Goal: Task Accomplishment & Management: Manage account settings

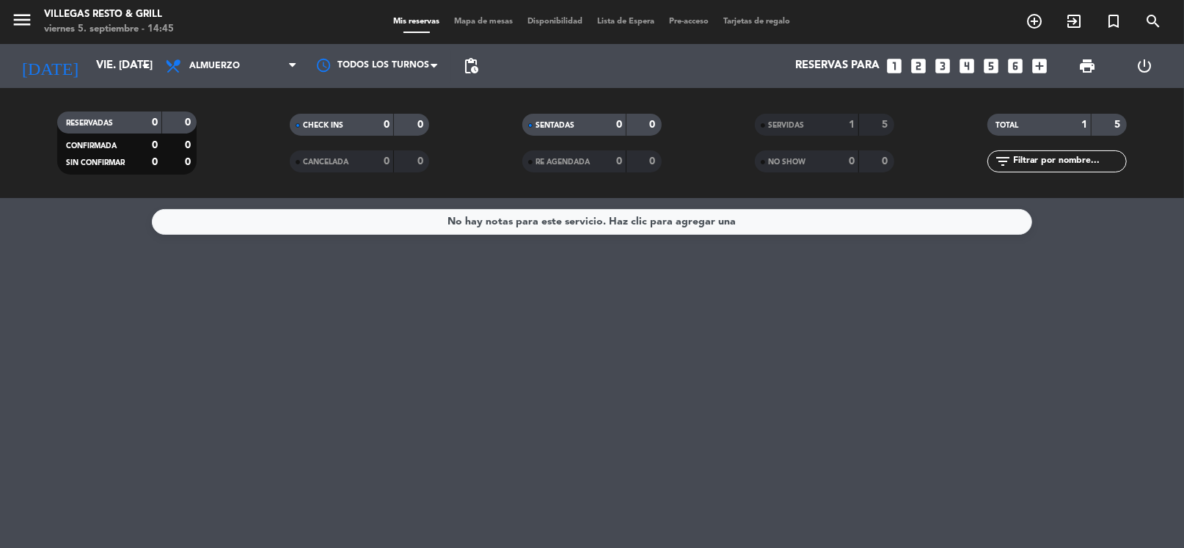
click at [926, 62] on icon "looks_two" at bounding box center [918, 65] width 19 height 19
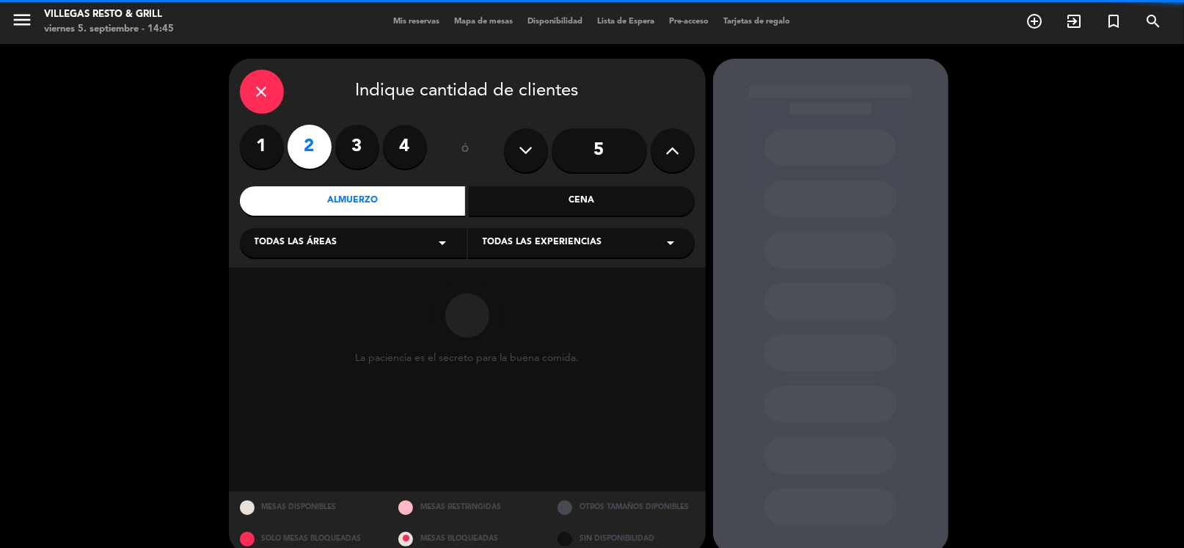
click at [536, 198] on div "Cena" at bounding box center [582, 200] width 226 height 29
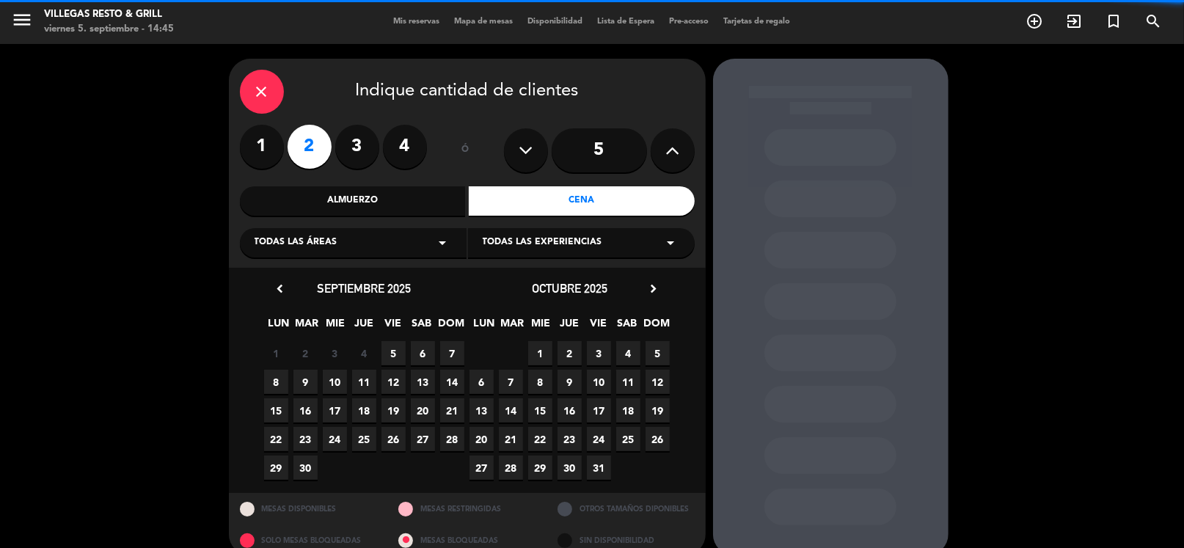
click at [437, 238] on icon "arrow_drop_down" at bounding box center [443, 243] width 18 height 18
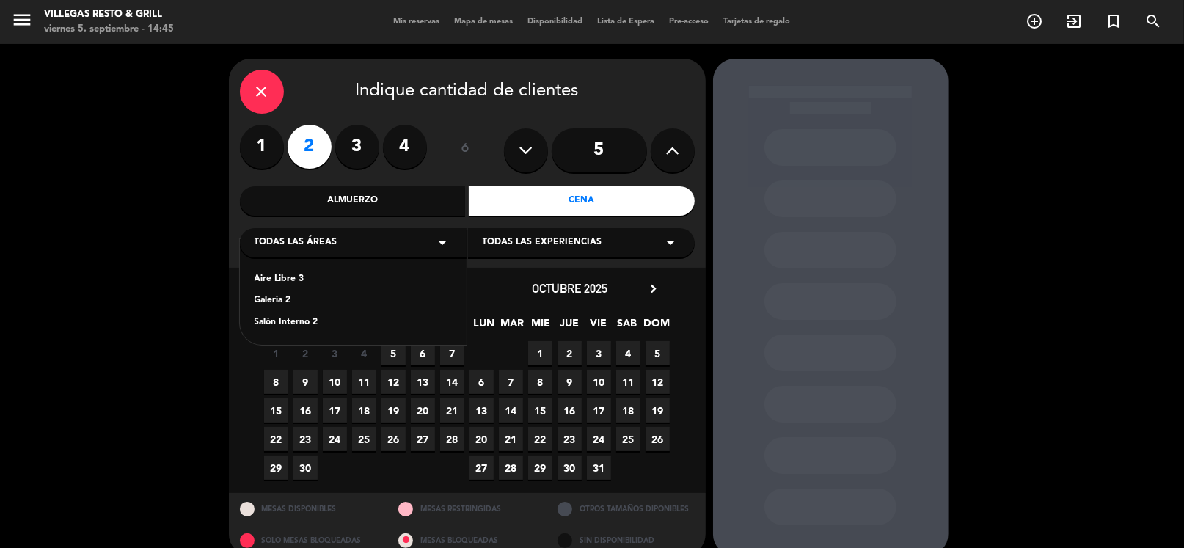
click at [312, 319] on div "Salón Interno 2" at bounding box center [352, 322] width 197 height 15
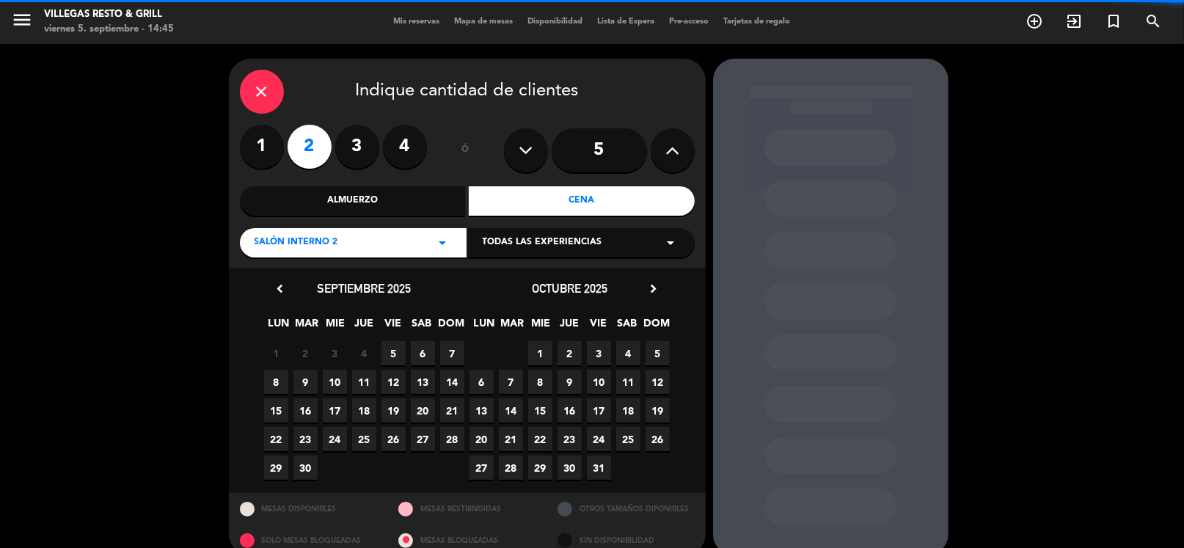
click at [422, 356] on span "6" at bounding box center [423, 353] width 24 height 24
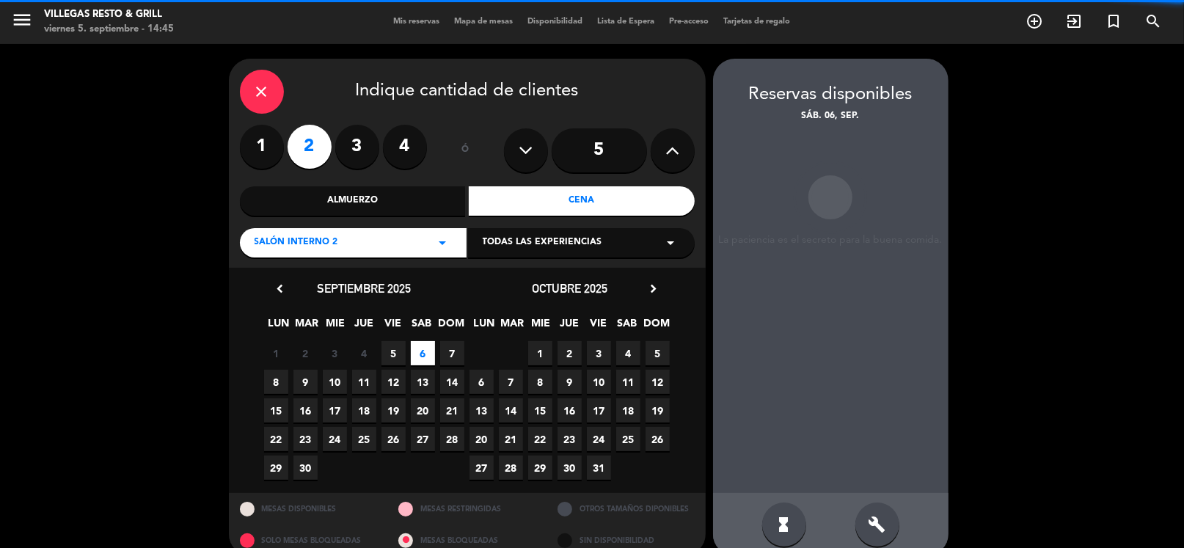
scroll to position [22, 0]
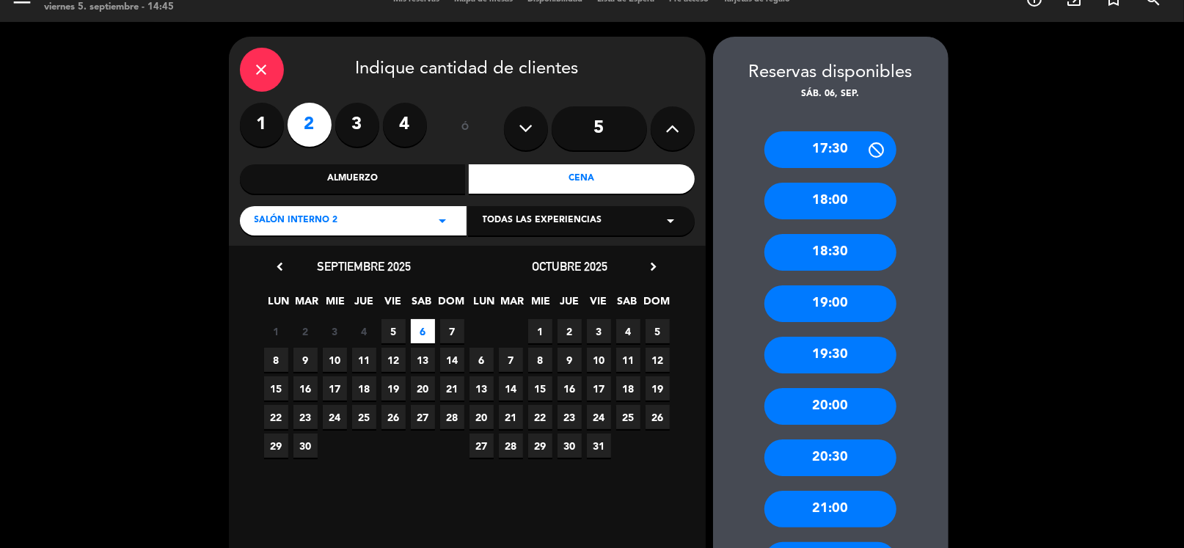
click at [304, 359] on span "9" at bounding box center [305, 360] width 24 height 24
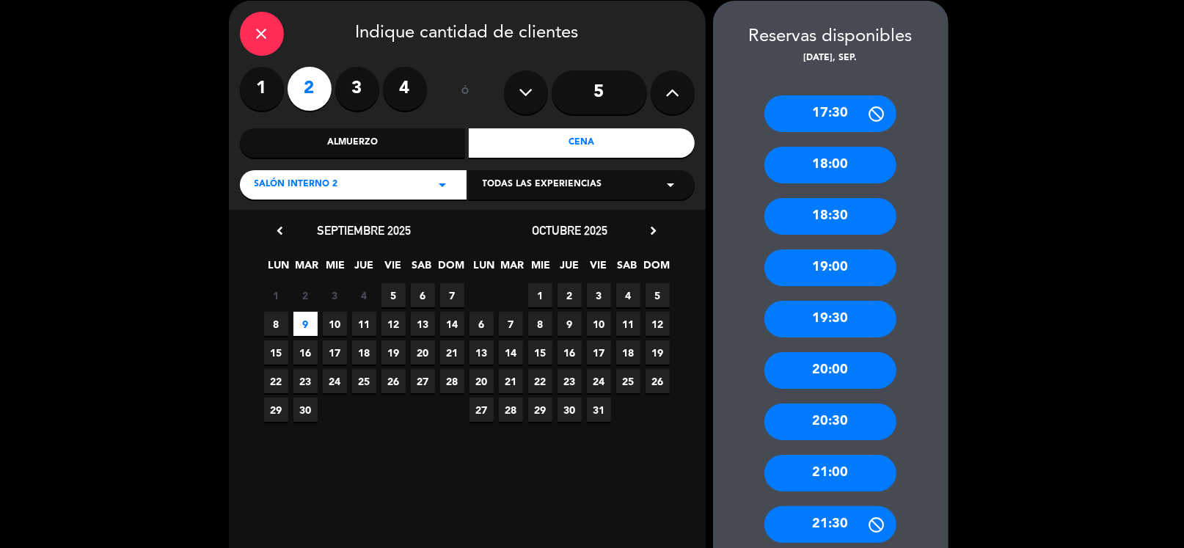
click at [832, 411] on div "20:30" at bounding box center [830, 421] width 132 height 37
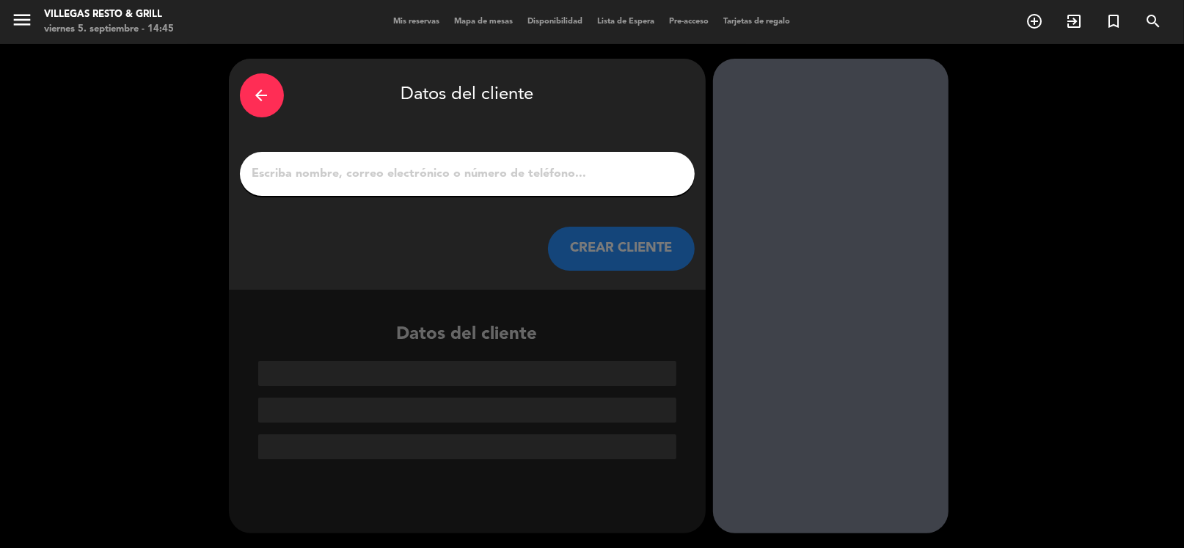
scroll to position [0, 0]
click at [395, 158] on div at bounding box center [467, 174] width 455 height 44
click at [398, 183] on input "1" at bounding box center [467, 174] width 433 height 21
paste input "[PERSON_NAME]"
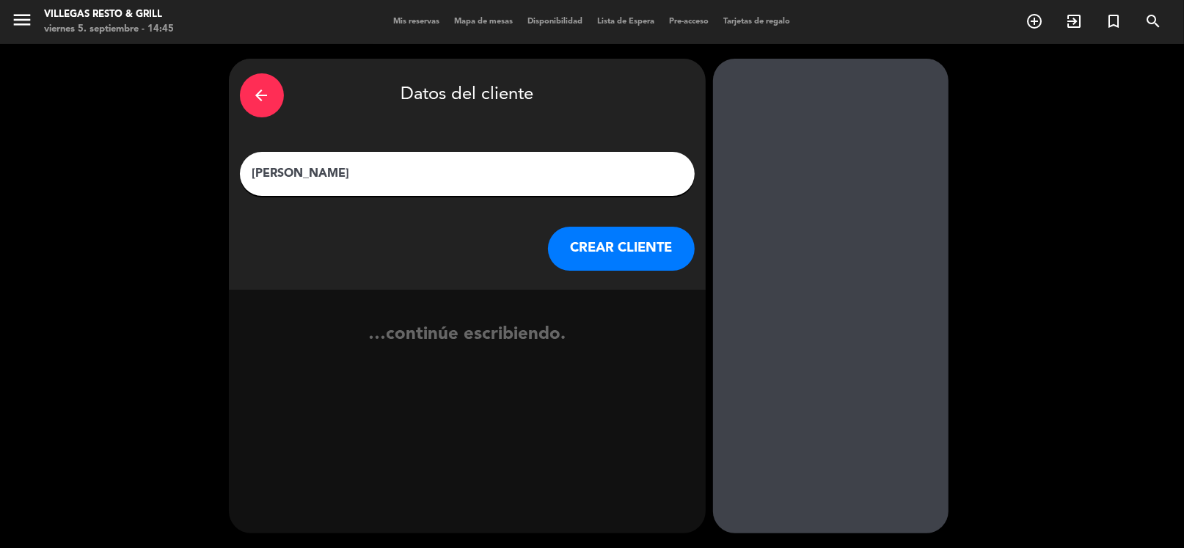
type input "[PERSON_NAME]"
click at [618, 252] on button "CREAR CLIENTE" at bounding box center [621, 249] width 147 height 44
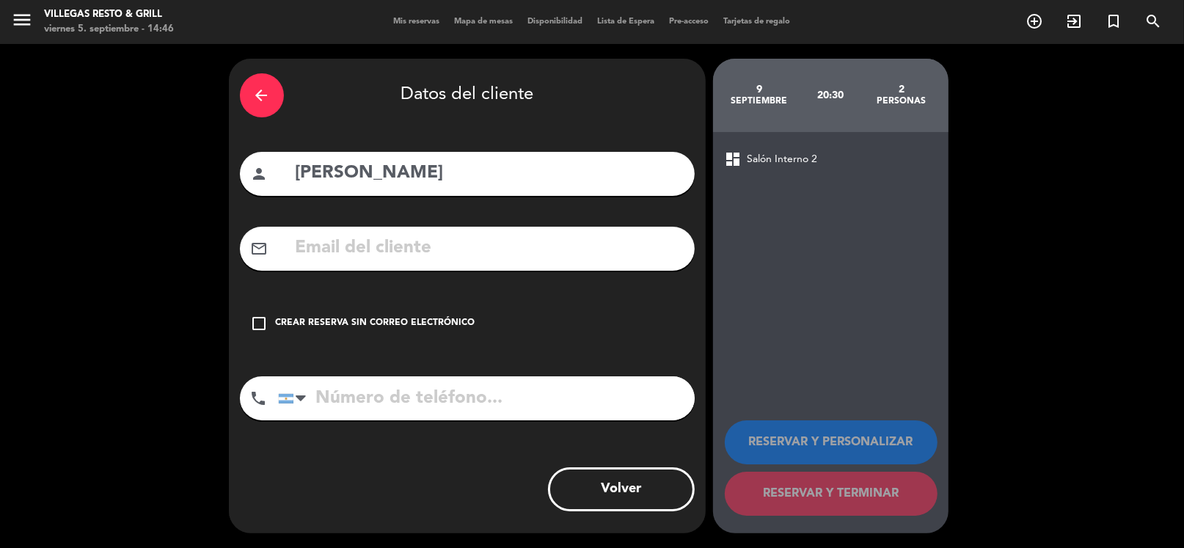
click at [405, 260] on input "text" at bounding box center [488, 248] width 389 height 30
paste input "[EMAIL_ADDRESS][DOMAIN_NAME]"
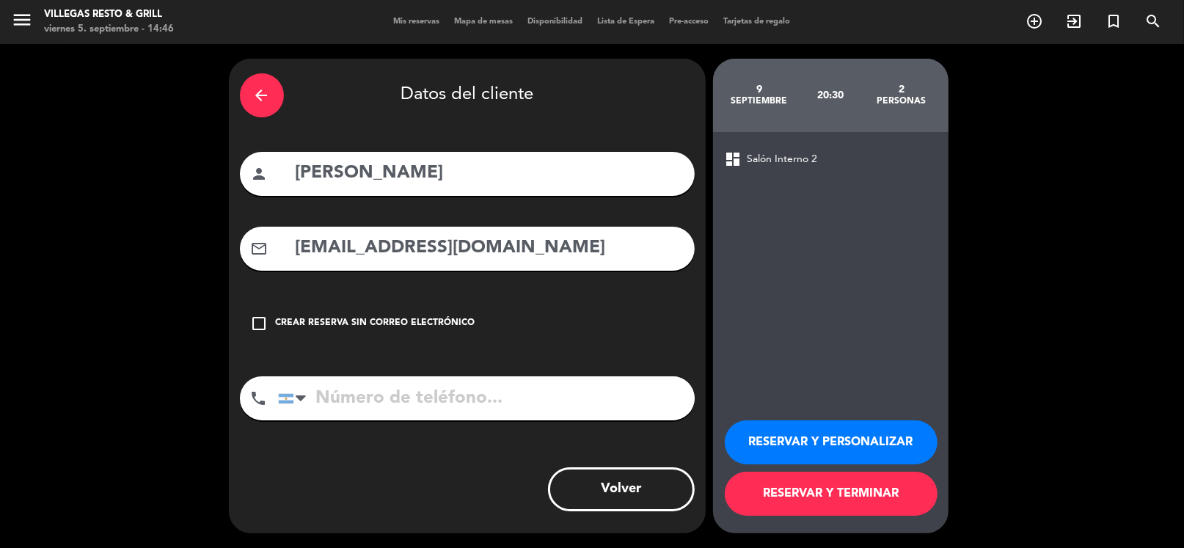
type input "[EMAIL_ADDRESS][DOMAIN_NAME]"
click at [818, 461] on button "RESERVAR Y PERSONALIZAR" at bounding box center [831, 442] width 213 height 44
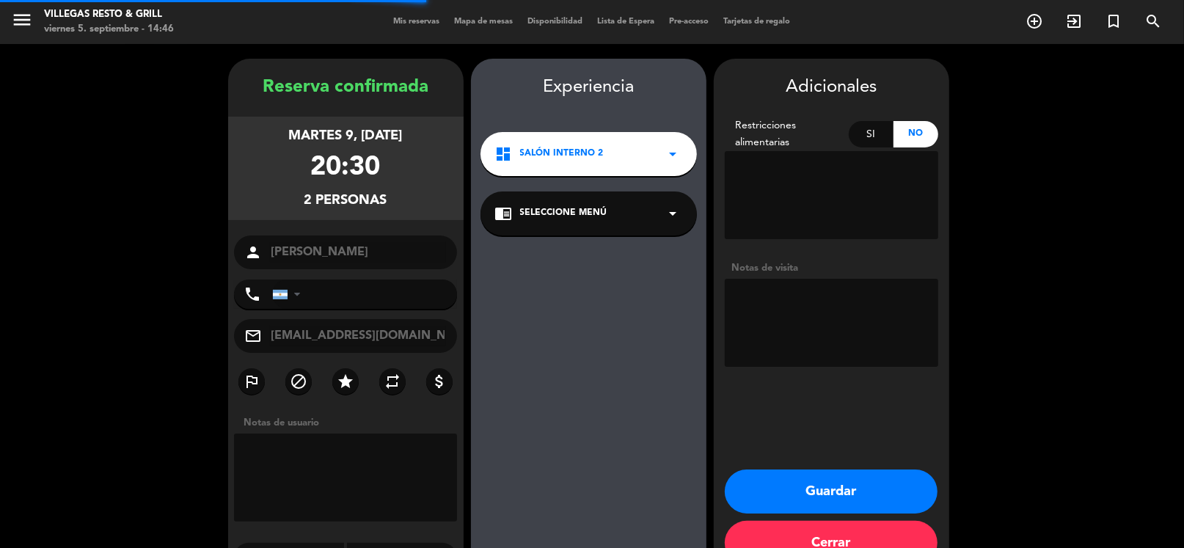
scroll to position [38, 0]
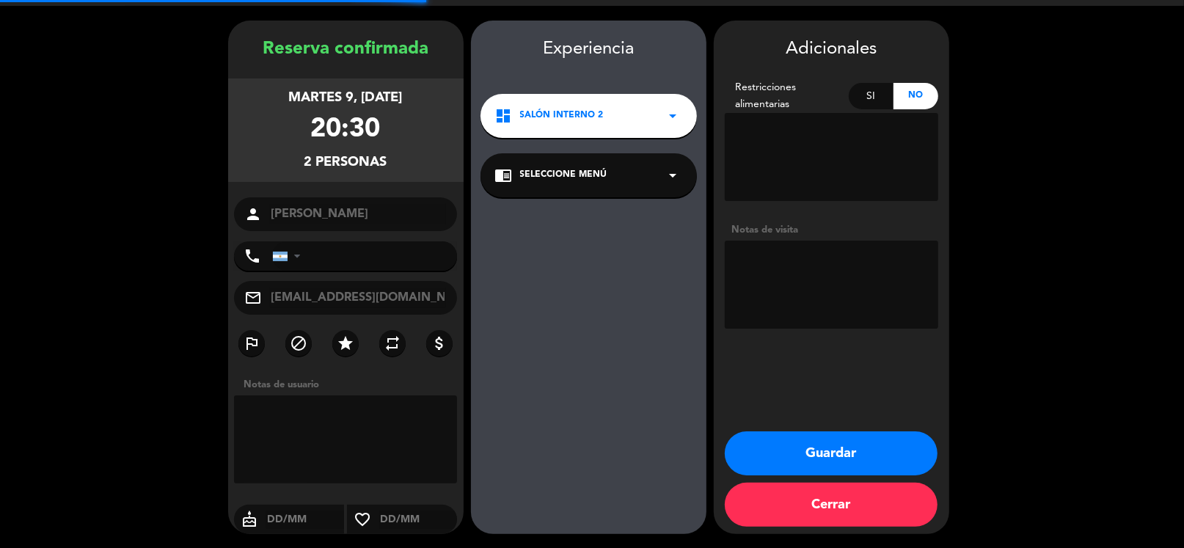
click at [829, 287] on textarea at bounding box center [831, 285] width 213 height 88
type textarea "aire libre"
click at [796, 441] on button "Guardar" at bounding box center [831, 453] width 213 height 44
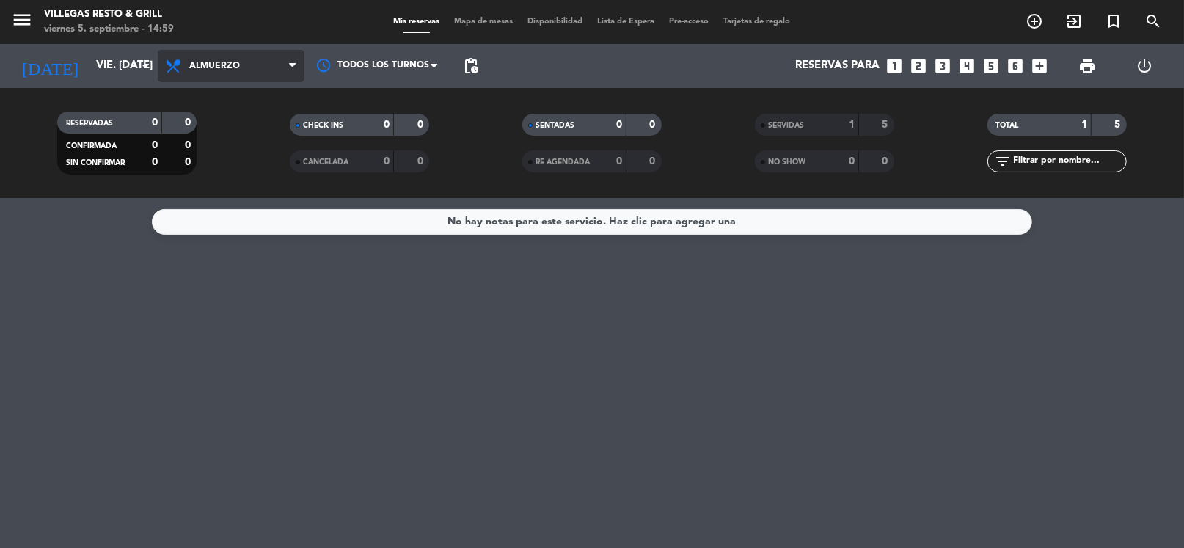
drag, startPoint x: 211, startPoint y: 54, endPoint x: 224, endPoint y: 57, distance: 12.8
click at [218, 54] on span "Almuerzo" at bounding box center [231, 66] width 147 height 32
click at [234, 153] on div "menu Villegas Resto & Grill viernes 5. septiembre - 14:59 Mis reservas Mapa de …" at bounding box center [592, 99] width 1184 height 198
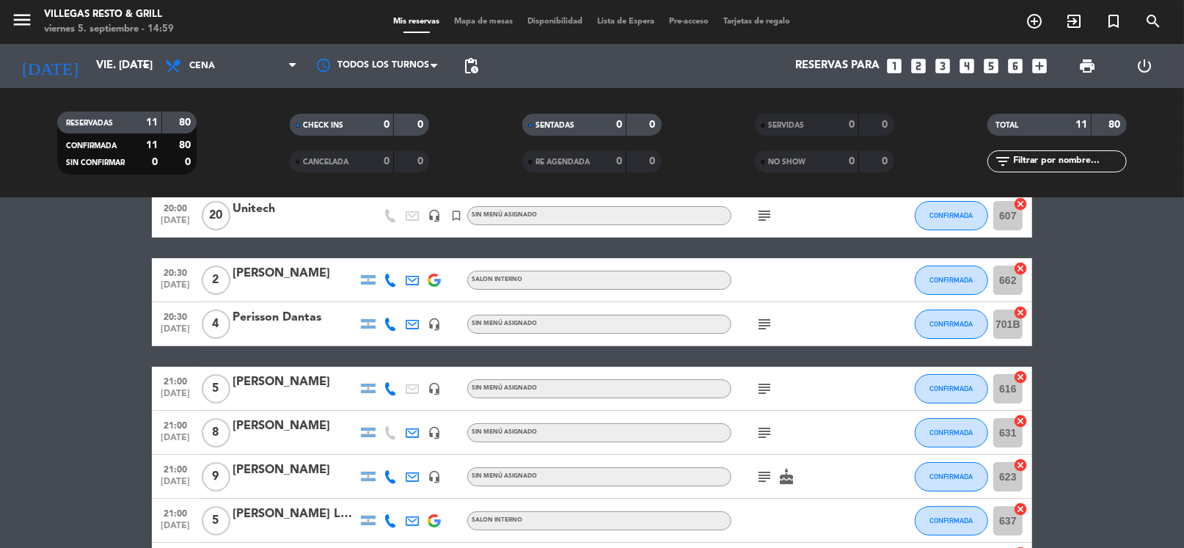
scroll to position [43, 0]
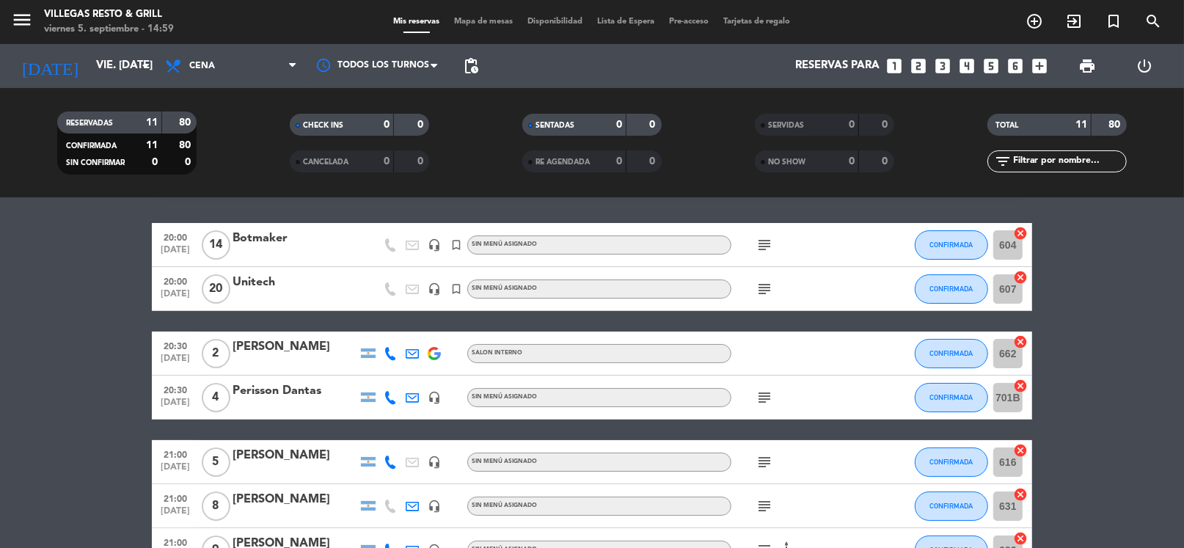
click at [756, 396] on icon "subject" at bounding box center [764, 398] width 18 height 18
click at [768, 458] on icon "subject" at bounding box center [764, 462] width 18 height 18
click at [762, 507] on icon "subject" at bounding box center [764, 506] width 18 height 18
click at [1091, 431] on bookings-row "20:00 [DATE] Botmaker headset_mic turned_in_not Sin menú asignado subject CONFI…" at bounding box center [592, 496] width 1184 height 546
